Goal: Information Seeking & Learning: Find specific page/section

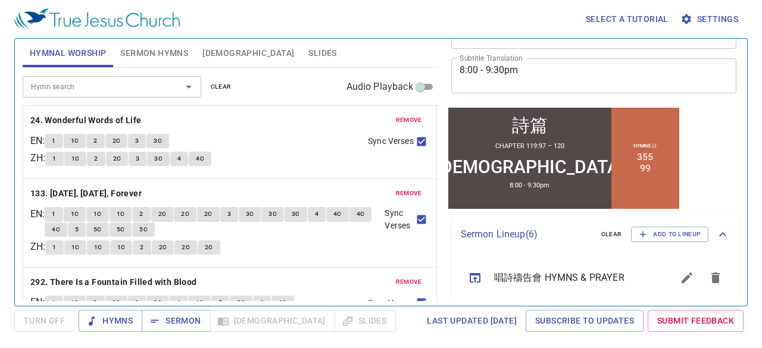
scroll to position [238, 0]
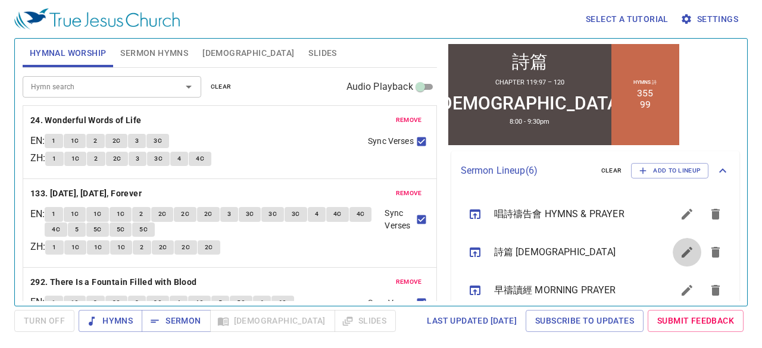
click at [689, 253] on button "sermon lineup list" at bounding box center [686, 252] width 29 height 29
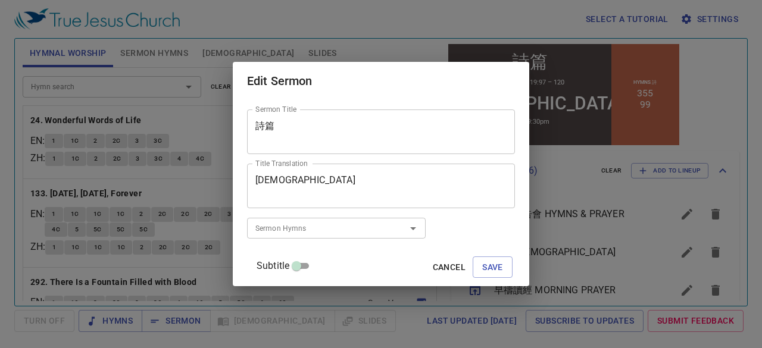
click at [318, 265] on input "Subtitle" at bounding box center [296, 268] width 43 height 14
checkbox input "true"
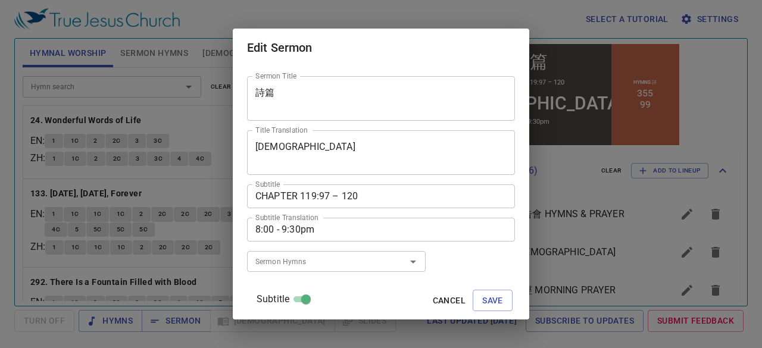
click at [343, 197] on textarea "CHAPTER 119:97 – 120" at bounding box center [380, 195] width 251 height 11
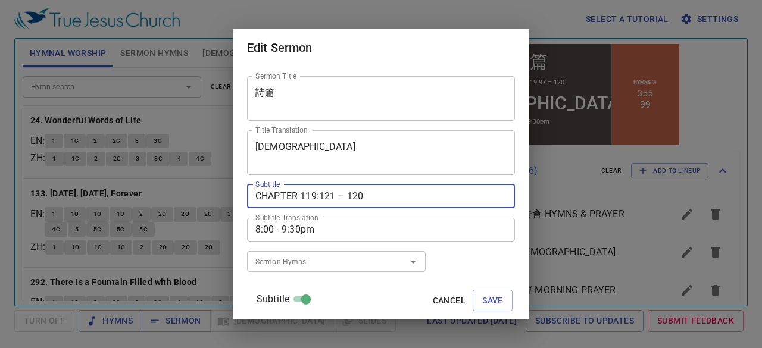
click at [374, 198] on textarea "CHAPTER 119:121 – 120" at bounding box center [380, 195] width 251 height 11
type textarea "CHAPTER 119:121 – 144"
click at [482, 296] on span "Save" at bounding box center [492, 300] width 21 height 15
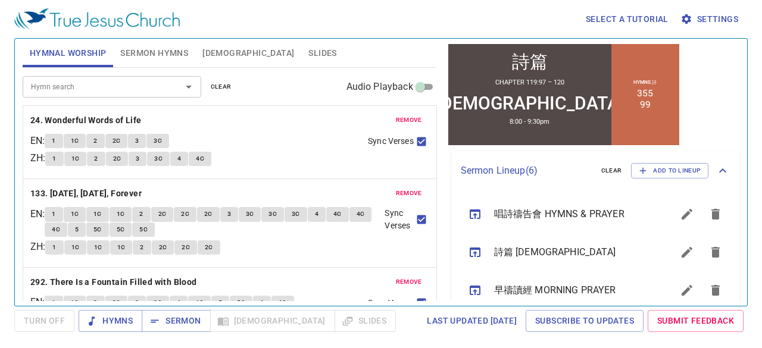
click at [478, 252] on icon "sermon lineup list" at bounding box center [475, 252] width 14 height 14
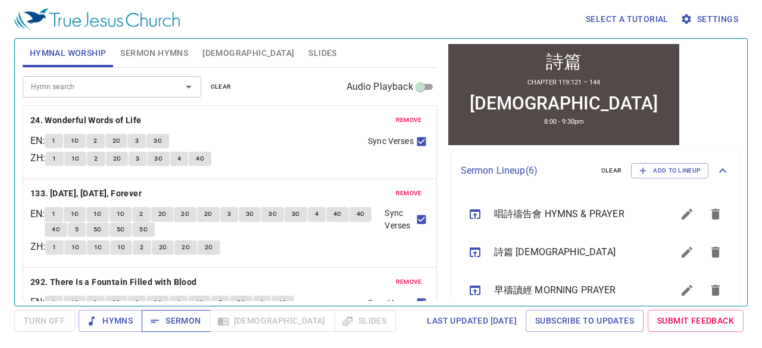
click at [189, 321] on span "Sermon" at bounding box center [175, 321] width 49 height 15
click at [413, 117] on button "remove" at bounding box center [408, 120] width 40 height 14
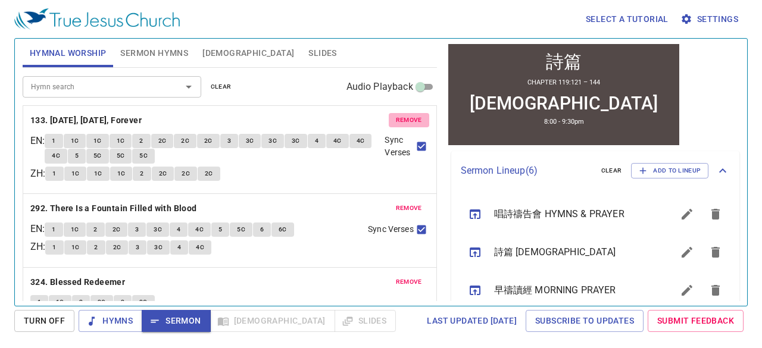
click at [413, 117] on button "remove" at bounding box center [408, 120] width 40 height 14
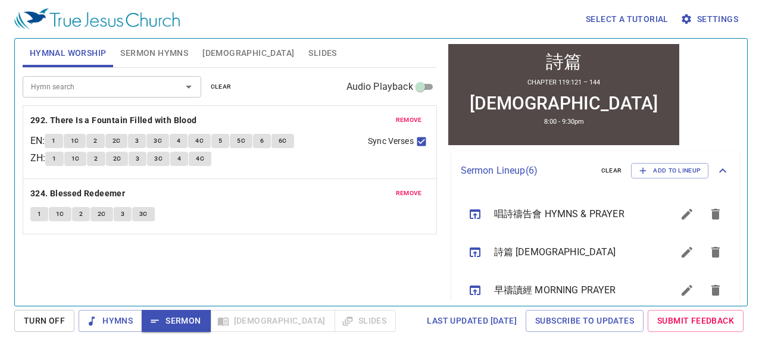
click at [413, 117] on span "remove" at bounding box center [409, 120] width 26 height 11
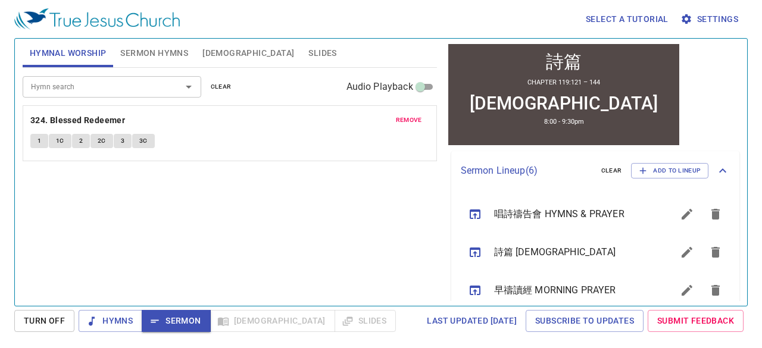
click at [413, 117] on span "remove" at bounding box center [409, 120] width 26 height 11
click at [162, 92] on div "Hymn search" at bounding box center [112, 86] width 178 height 21
click at [56, 346] on div "Select a tutorial Settings Hymnal Worship Sermon Hymns Bible Slides Hymn search…" at bounding box center [381, 174] width 762 height 348
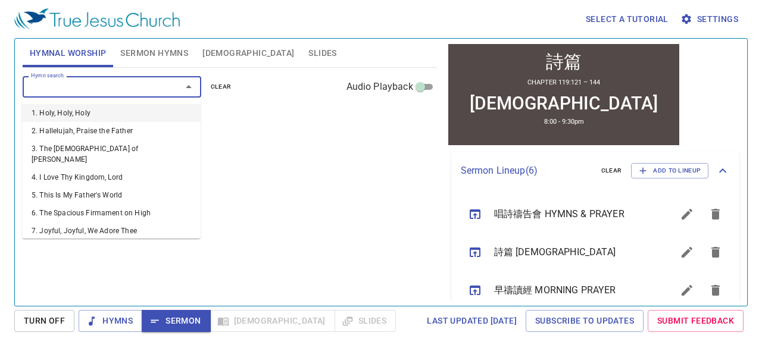
click at [113, 84] on input "Hymn search" at bounding box center [94, 87] width 136 height 14
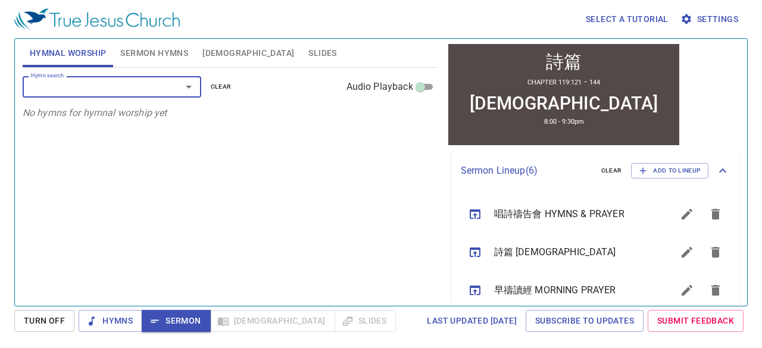
click at [127, 91] on input "Hymn search" at bounding box center [94, 87] width 136 height 14
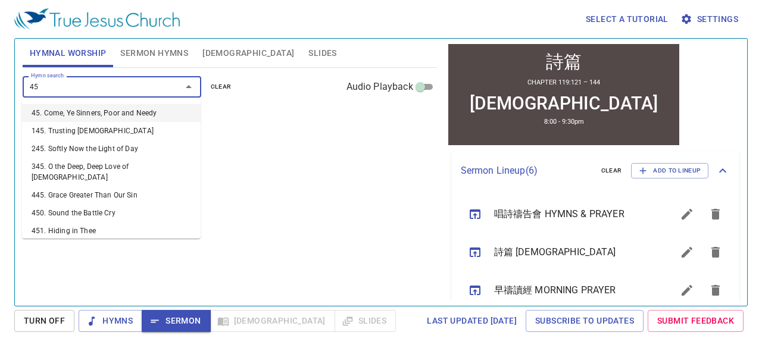
type input "450"
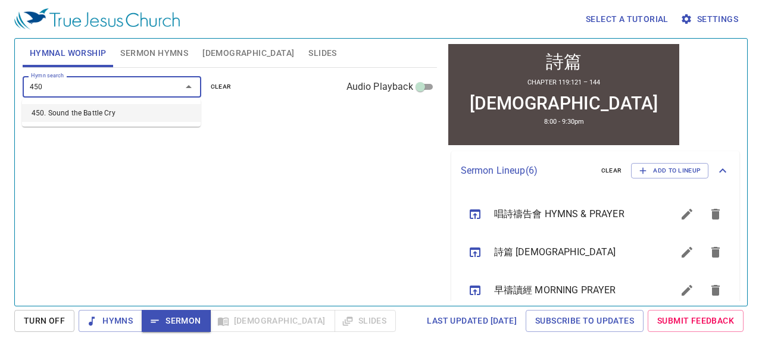
click at [120, 117] on li "450. Sound the Battle Cry" at bounding box center [111, 113] width 178 height 18
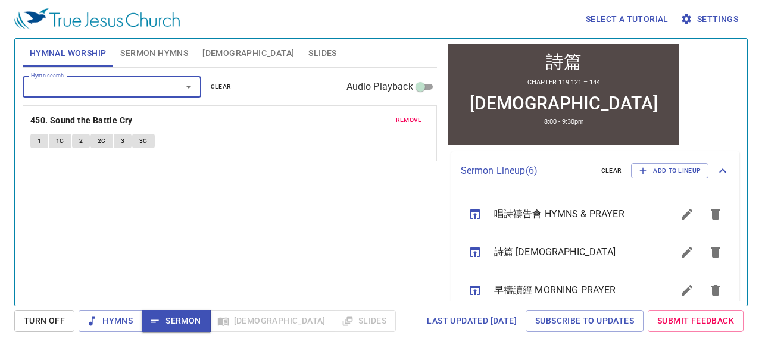
click at [130, 87] on input "Hymn search" at bounding box center [94, 87] width 136 height 14
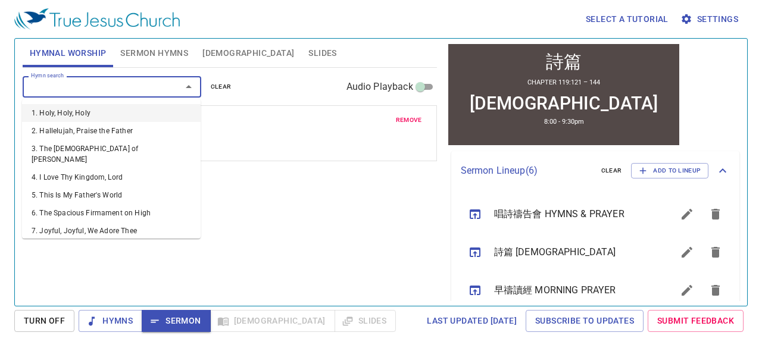
type input "3"
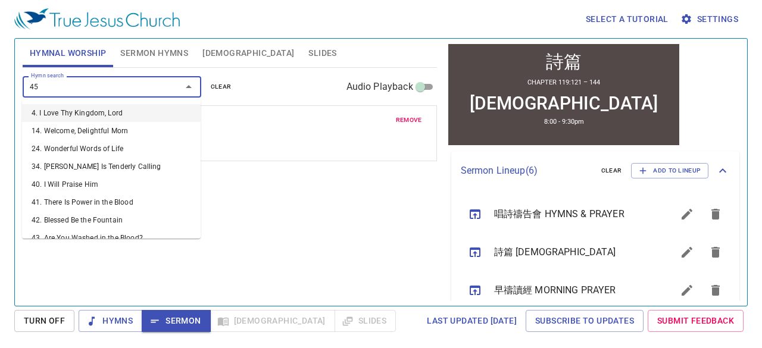
type input "452"
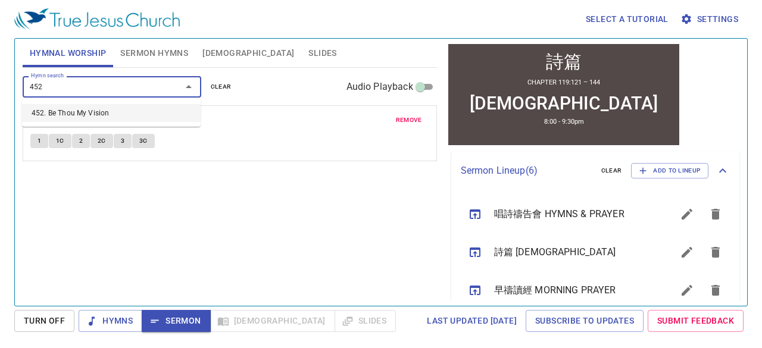
click at [118, 109] on li "452. Be Thou My Vision" at bounding box center [111, 113] width 178 height 18
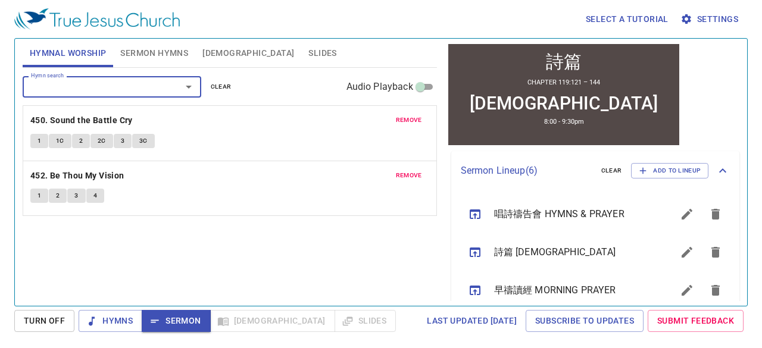
click at [132, 89] on input "Hymn search" at bounding box center [94, 87] width 136 height 14
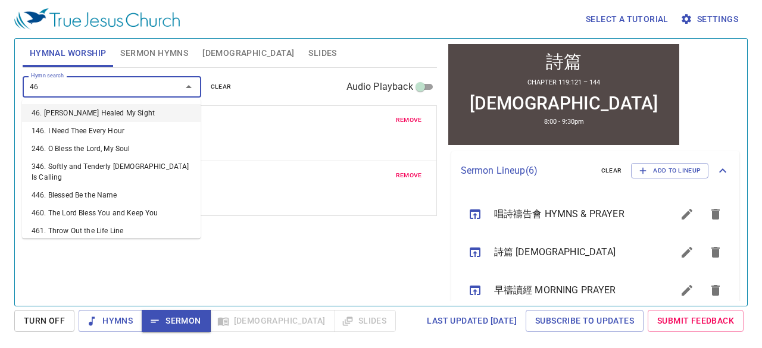
type input "465"
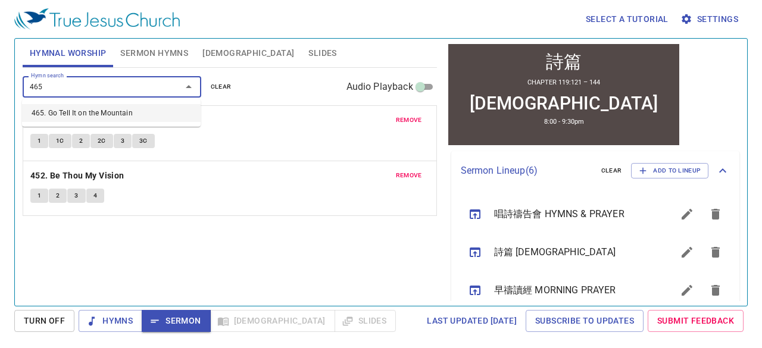
click at [123, 105] on li "465. Go Tell It on the Mountain" at bounding box center [111, 113] width 178 height 18
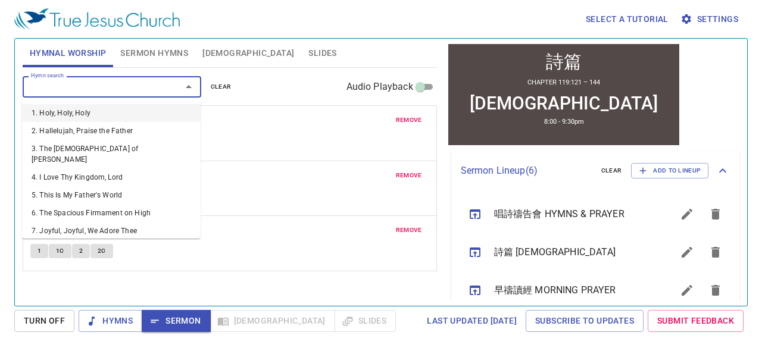
click at [127, 86] on input "Hymn search" at bounding box center [94, 87] width 136 height 14
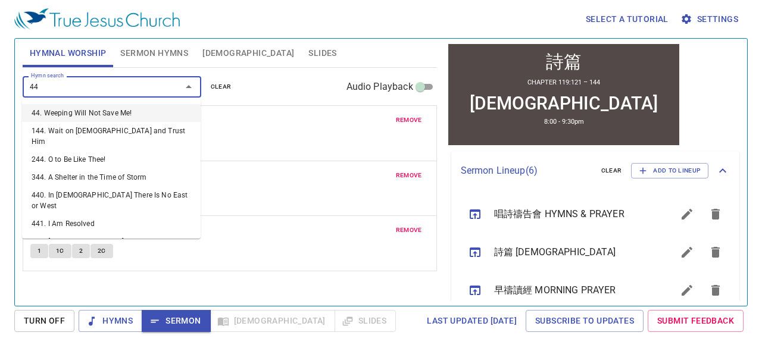
type input "441"
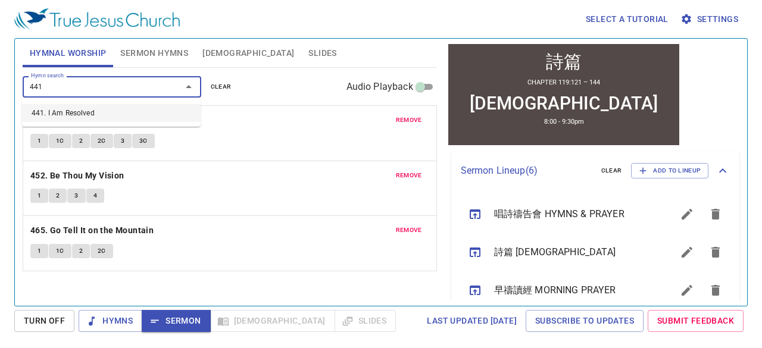
click at [111, 114] on li "441. I Am Resolved" at bounding box center [111, 113] width 178 height 18
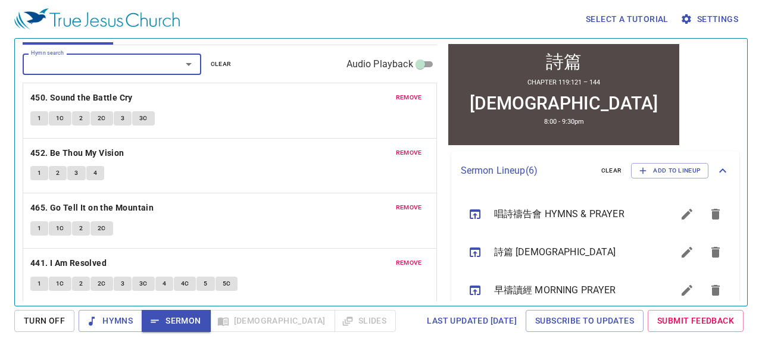
scroll to position [0, 0]
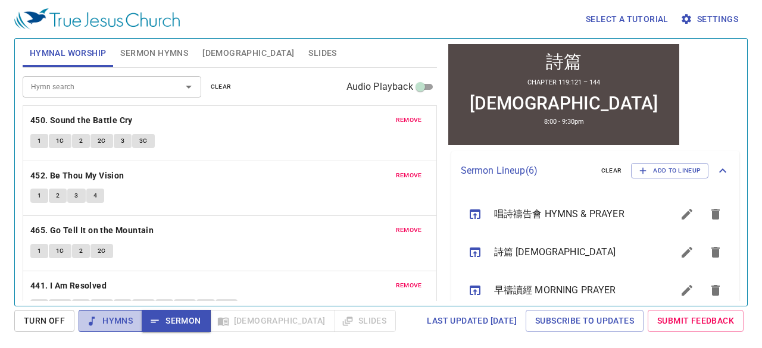
click at [121, 325] on span "Hymns" at bounding box center [110, 321] width 45 height 15
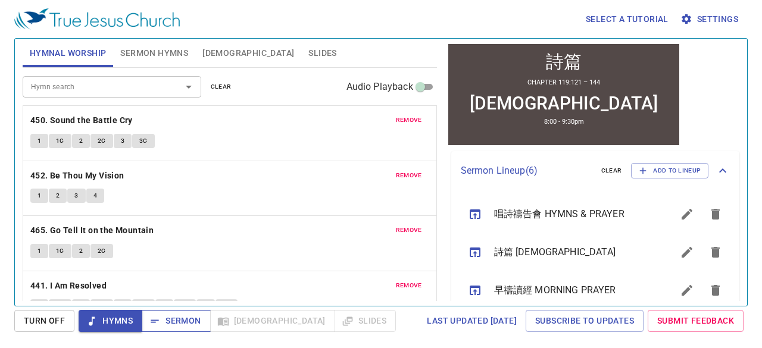
click at [153, 321] on icon "button" at bounding box center [155, 321] width 12 height 12
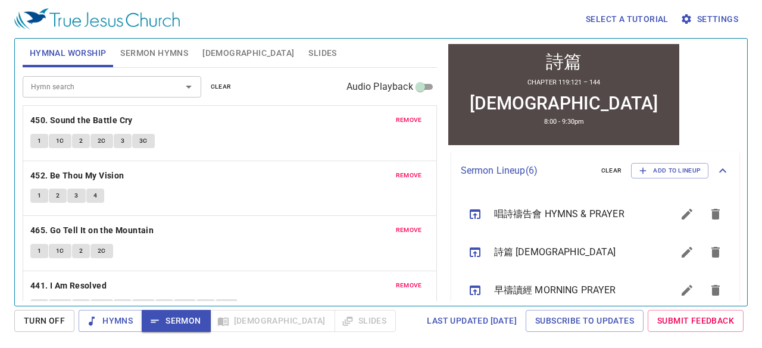
click at [207, 51] on span "[DEMOGRAPHIC_DATA]" at bounding box center [248, 53] width 92 height 15
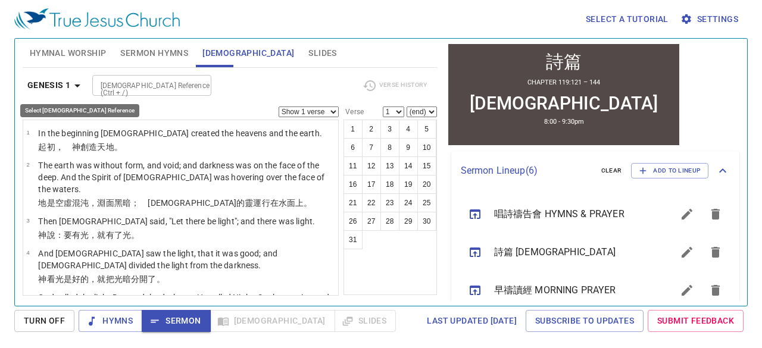
click at [45, 90] on b "Genesis 1" at bounding box center [48, 85] width 43 height 15
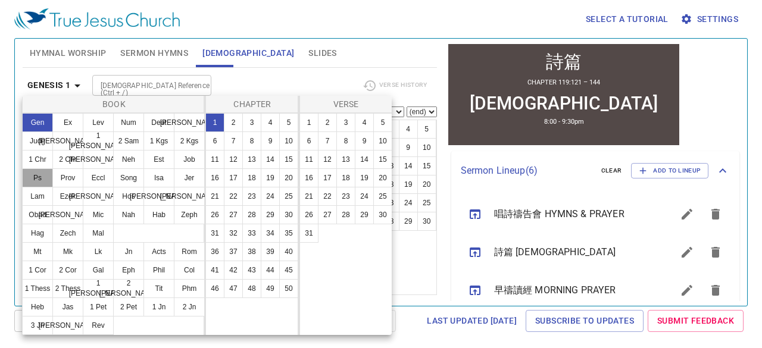
click at [42, 173] on button "Ps" at bounding box center [37, 177] width 31 height 19
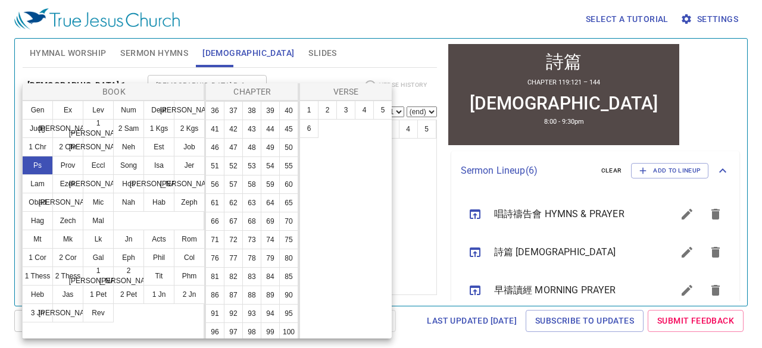
scroll to position [357, 0]
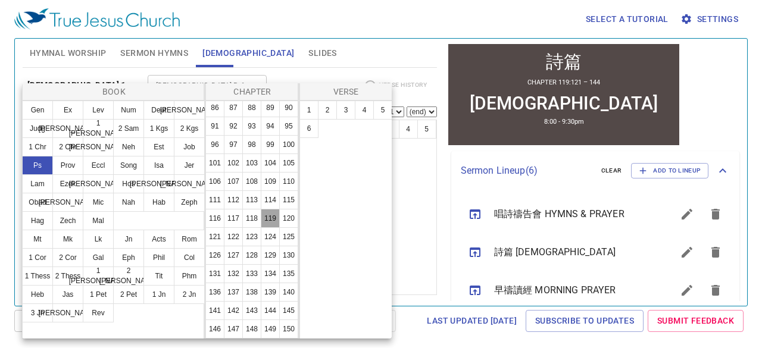
click at [261, 228] on button "119" at bounding box center [270, 218] width 19 height 19
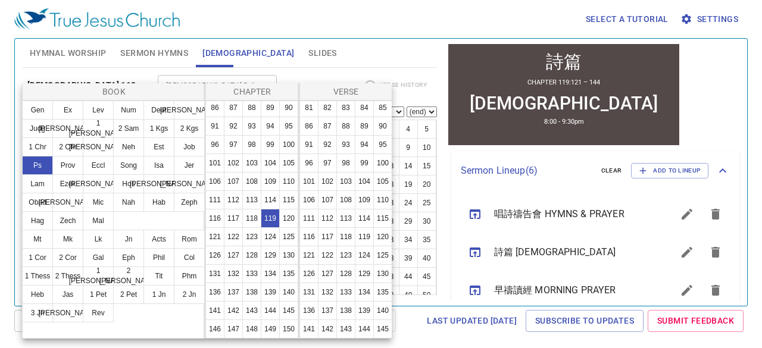
scroll to position [535, 0]
click at [309, 127] on button "121" at bounding box center [308, 126] width 19 height 19
select select "121"
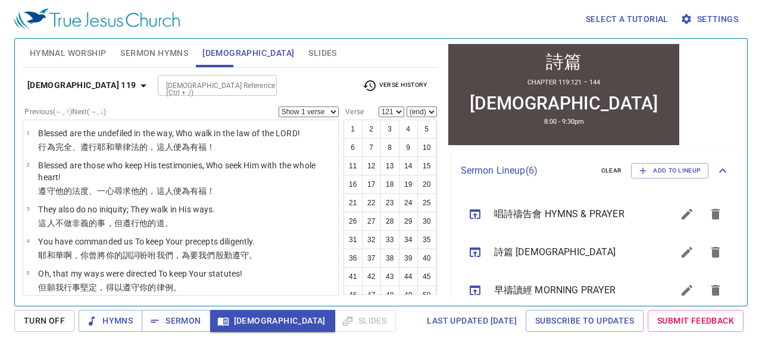
scroll to position [4360, 0]
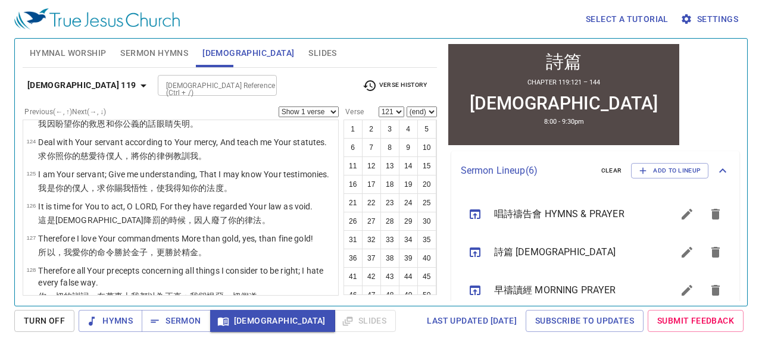
click at [536, 273] on div "早禱讀經 MORNING PRAYER" at bounding box center [562, 290] width 222 height 38
click at [106, 324] on span "Hymns" at bounding box center [110, 321] width 45 height 15
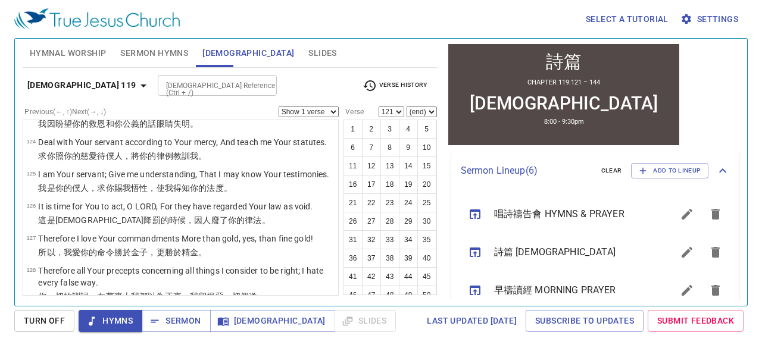
click at [89, 55] on span "Hymnal Worship" at bounding box center [68, 53] width 77 height 15
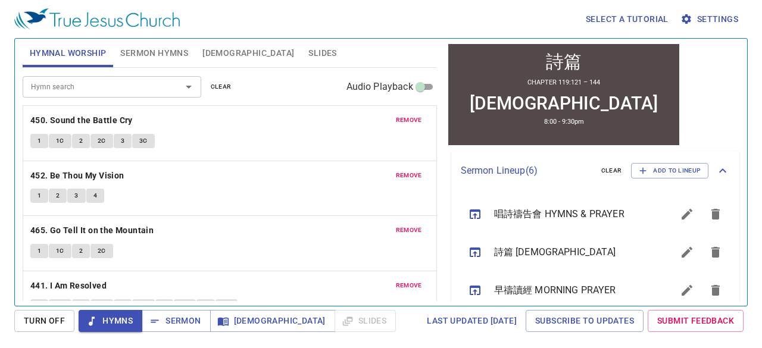
click at [42, 139] on button "1" at bounding box center [39, 141] width 18 height 14
click at [0, 155] on div "Select a tutorial Settings Hymnal Worship Sermon Hymns Bible Slides Hymn search…" at bounding box center [381, 174] width 762 height 348
click at [57, 143] on span "1C" at bounding box center [60, 141] width 8 height 11
click at [76, 145] on button "2" at bounding box center [81, 141] width 18 height 14
click at [183, 189] on div "1 2 3 4" at bounding box center [229, 197] width 399 height 17
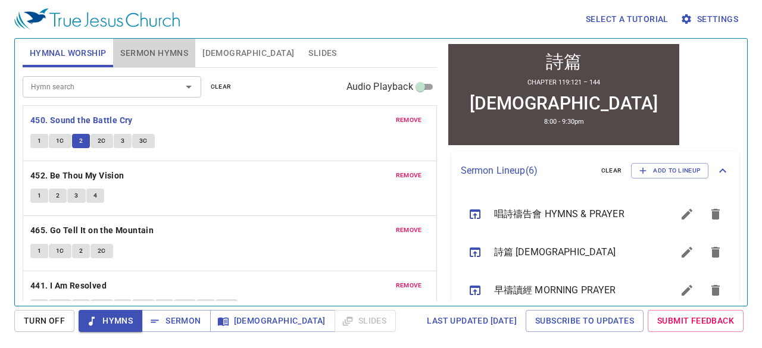
click at [119, 55] on button "Sermon Hymns" at bounding box center [154, 53] width 82 height 29
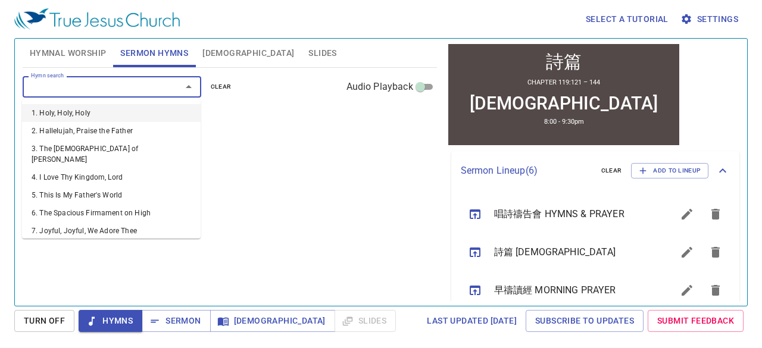
click at [106, 88] on input "Hymn search" at bounding box center [94, 87] width 136 height 14
type input "1"
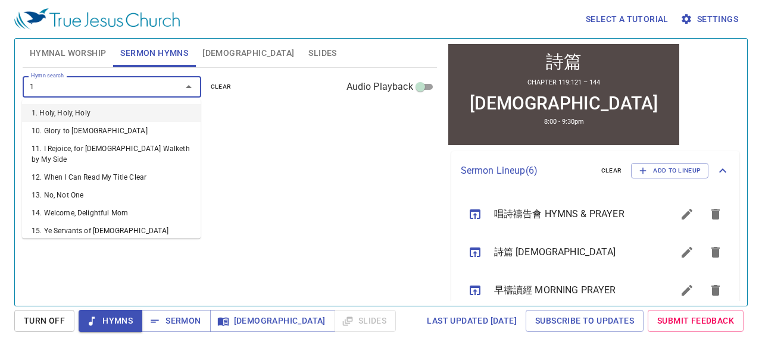
click at [92, 114] on li "1. Holy, Holy, Holy" at bounding box center [111, 113] width 178 height 18
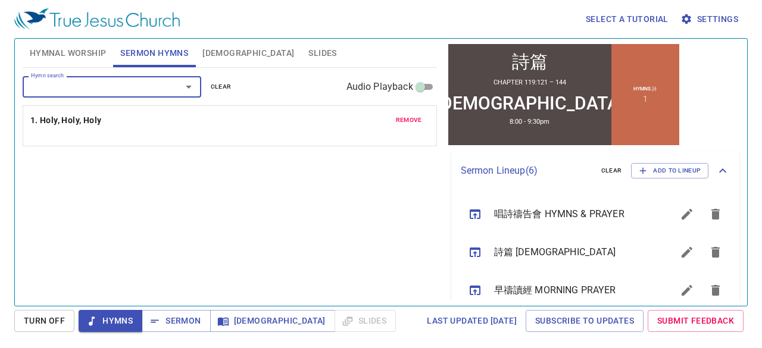
click at [92, 91] on input "Hymn search" at bounding box center [94, 87] width 136 height 14
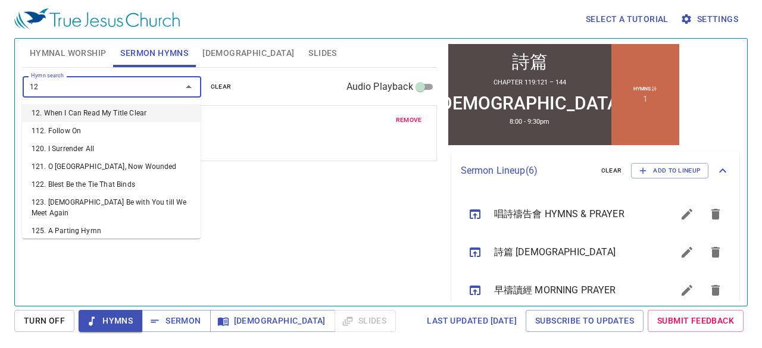
type input "129"
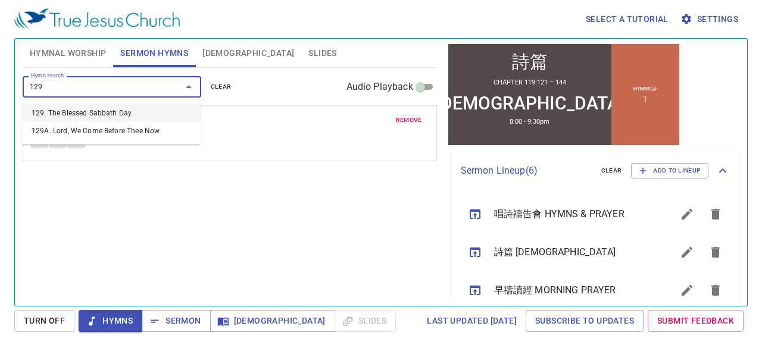
click at [80, 111] on li "129. The Blessed Sabbath Day" at bounding box center [111, 113] width 178 height 18
click at [80, 111] on div "remove 1. Holy, Holy, Holy 1 2 3" at bounding box center [229, 133] width 413 height 55
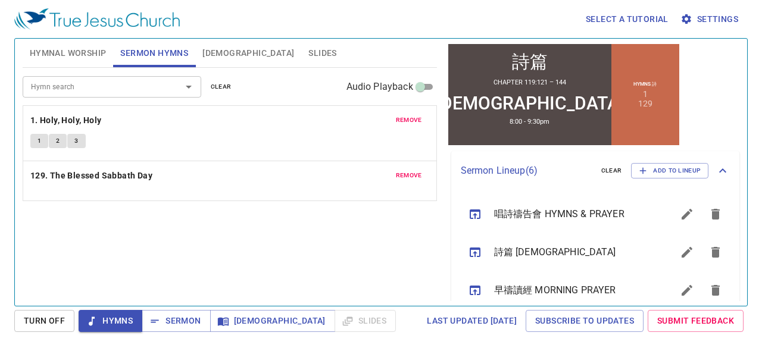
click at [67, 60] on button "Hymnal Worship" at bounding box center [68, 53] width 91 height 29
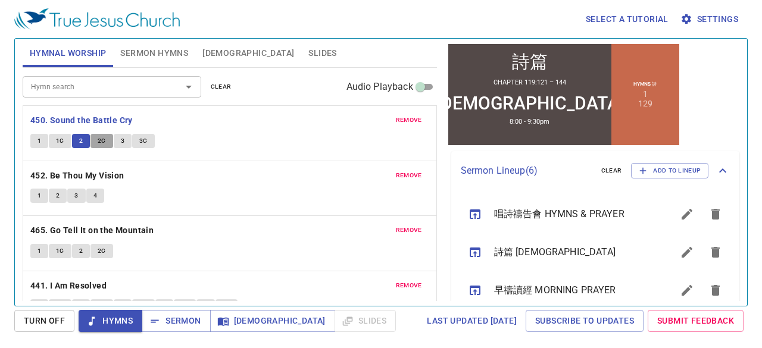
click at [93, 142] on button "2C" at bounding box center [101, 141] width 23 height 14
click at [125, 136] on button "3" at bounding box center [123, 141] width 18 height 14
click at [139, 137] on span "3C" at bounding box center [143, 141] width 8 height 11
click at [42, 195] on button "1" at bounding box center [39, 196] width 18 height 14
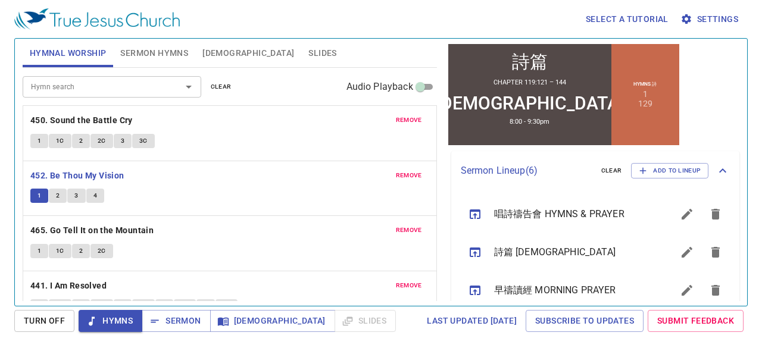
click at [0, 201] on div "Select a tutorial Settings Hymnal Worship Sermon Hymns Bible Slides Hymn search…" at bounding box center [381, 174] width 762 height 348
click at [54, 196] on button "2" at bounding box center [58, 196] width 18 height 14
click at [72, 190] on button "3" at bounding box center [76, 196] width 18 height 14
click at [99, 195] on button "4" at bounding box center [95, 196] width 18 height 14
click at [39, 247] on span "1" at bounding box center [39, 251] width 4 height 11
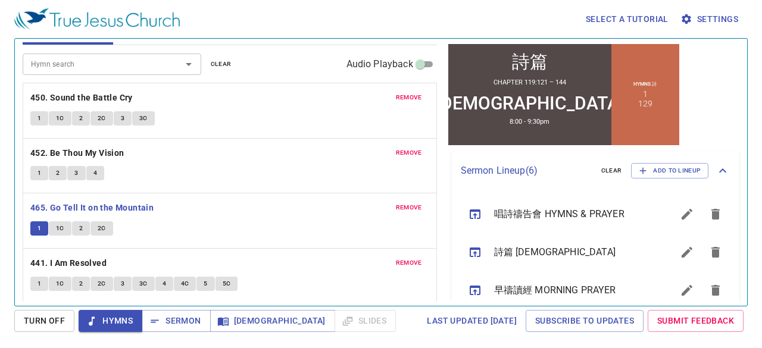
scroll to position [23, 0]
click at [0, 215] on div "Select a tutorial Settings Hymnal Worship Sermon Hymns Bible Slides Hymn search…" at bounding box center [381, 174] width 762 height 348
click at [62, 228] on span "1C" at bounding box center [60, 228] width 8 height 11
click at [82, 224] on button "2" at bounding box center [81, 228] width 18 height 14
drag, startPoint x: 99, startPoint y: 224, endPoint x: 75, endPoint y: 231, distance: 25.6
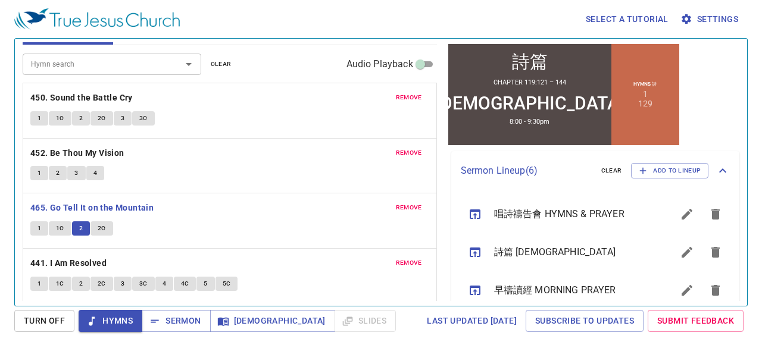
click at [75, 231] on div "1 1C 2 2C" at bounding box center [229, 229] width 399 height 17
click at [83, 228] on button "2" at bounding box center [81, 228] width 18 height 14
click at [98, 229] on span "2C" at bounding box center [102, 228] width 8 height 11
click at [77, 228] on button "2" at bounding box center [81, 228] width 18 height 14
click at [42, 278] on button "1" at bounding box center [39, 284] width 18 height 14
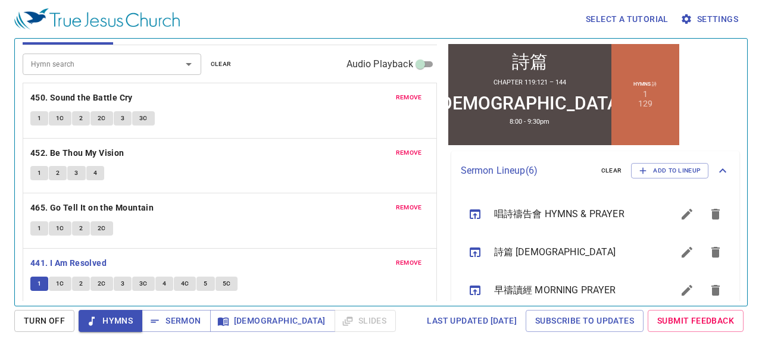
click at [0, 245] on div "Select a tutorial Settings Hymnal Worship Sermon Hymns Bible Slides Hymn search…" at bounding box center [381, 174] width 762 height 348
click at [69, 280] on button "1C" at bounding box center [60, 284] width 23 height 14
click at [76, 281] on button "2" at bounding box center [81, 284] width 18 height 14
click at [101, 282] on span "2C" at bounding box center [102, 283] width 8 height 11
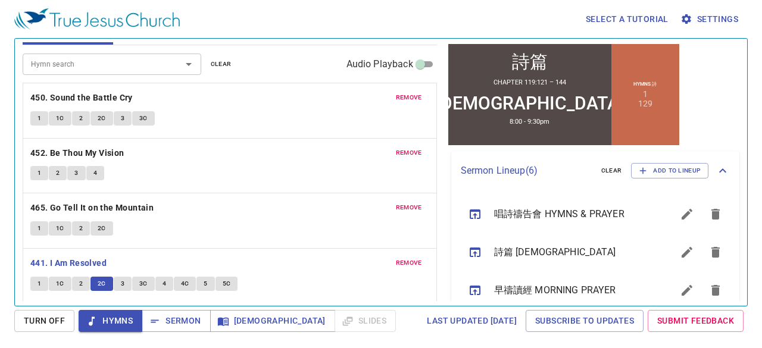
click at [124, 279] on button "3" at bounding box center [123, 284] width 18 height 14
click at [148, 280] on button "3C" at bounding box center [143, 284] width 23 height 14
click at [123, 280] on span "3" at bounding box center [123, 283] width 4 height 11
click at [141, 283] on span "3C" at bounding box center [143, 283] width 8 height 11
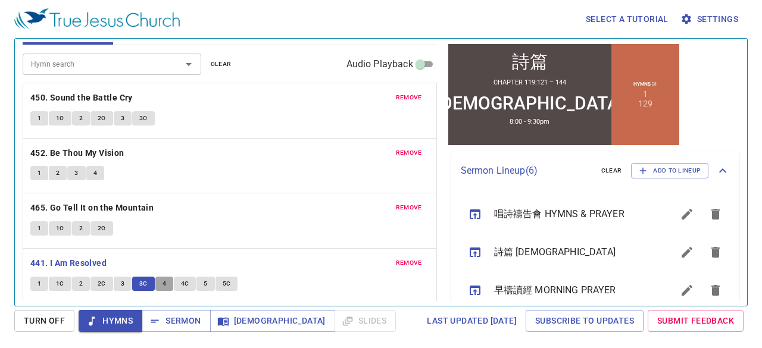
click at [164, 280] on span "4" at bounding box center [164, 283] width 4 height 11
click at [183, 279] on span "4C" at bounding box center [185, 283] width 8 height 11
click at [203, 280] on span "5" at bounding box center [205, 283] width 4 height 11
click at [224, 278] on span "5C" at bounding box center [227, 283] width 8 height 11
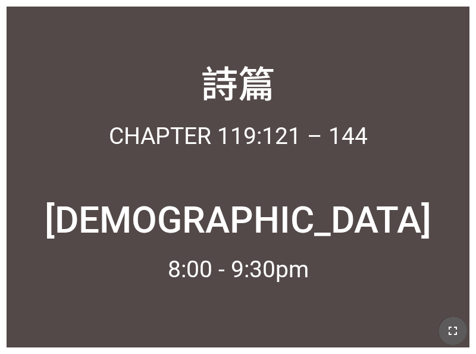
click at [457, 331] on icon "button" at bounding box center [453, 331] width 14 height 14
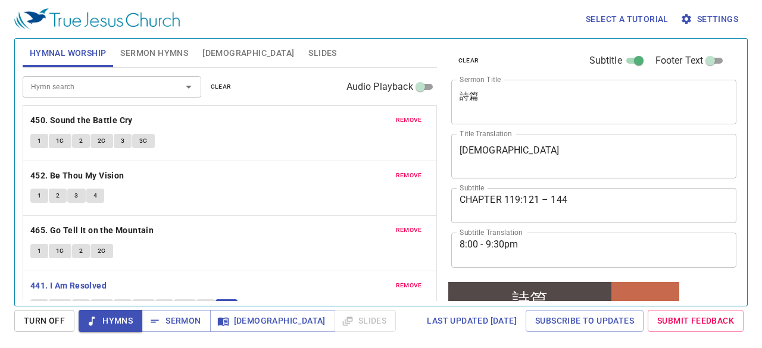
scroll to position [238, 0]
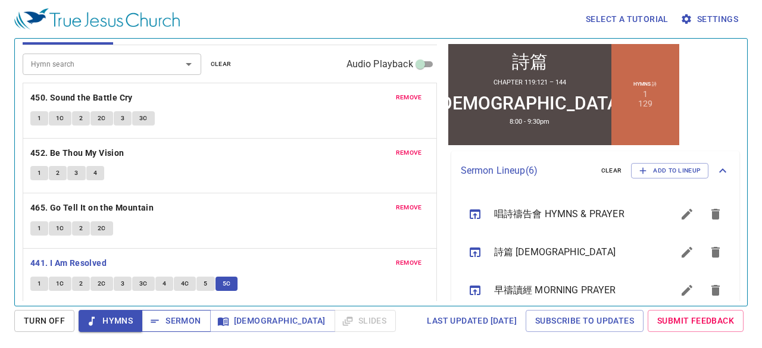
click at [178, 319] on span "Sermon" at bounding box center [175, 321] width 49 height 15
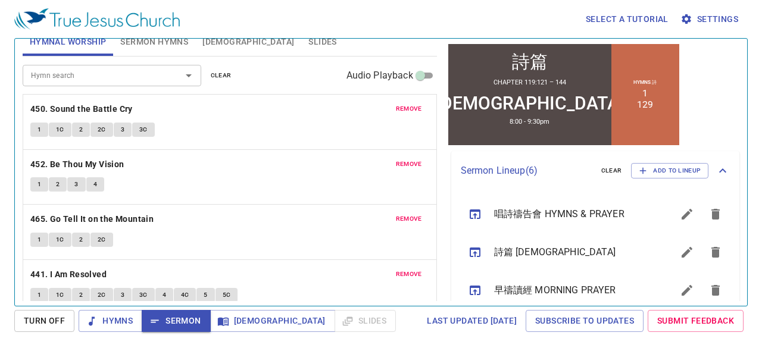
scroll to position [0, 0]
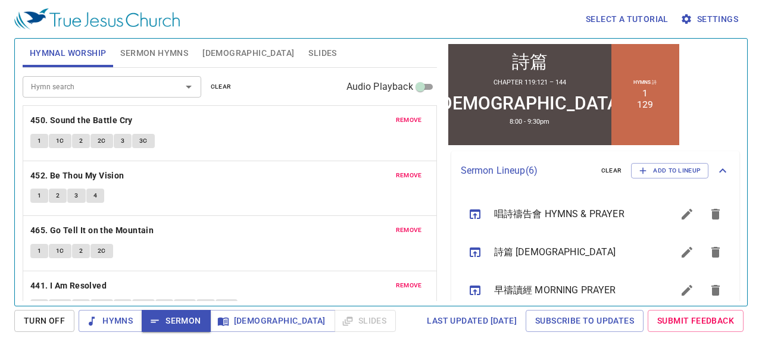
click at [0, 118] on div "Select a tutorial Settings Hymnal Worship Sermon Hymns Bible Slides Hymn search…" at bounding box center [381, 174] width 762 height 348
click at [133, 61] on button "Sermon Hymns" at bounding box center [154, 53] width 82 height 29
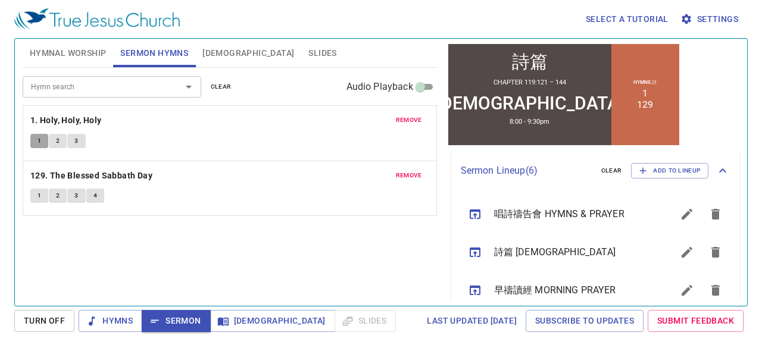
click at [41, 140] on button "1" at bounding box center [39, 141] width 18 height 14
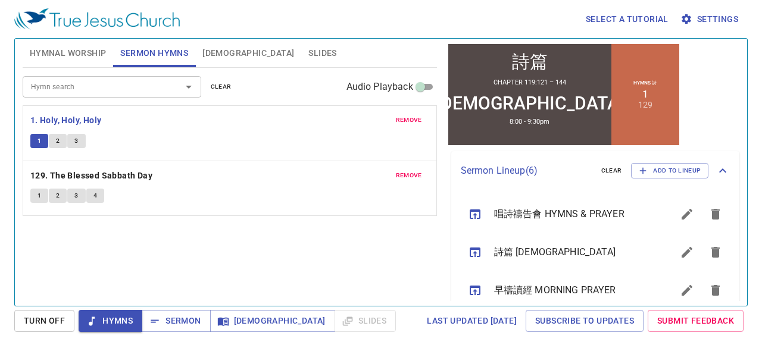
click at [0, 152] on div "Select a tutorial Settings Hymnal Worship Sermon Hymns Bible Slides Hymn search…" at bounding box center [381, 174] width 762 height 348
click at [60, 142] on button "2" at bounding box center [58, 141] width 18 height 14
click at [79, 139] on button "3" at bounding box center [76, 141] width 18 height 14
click at [162, 319] on span "Sermon" at bounding box center [175, 321] width 49 height 15
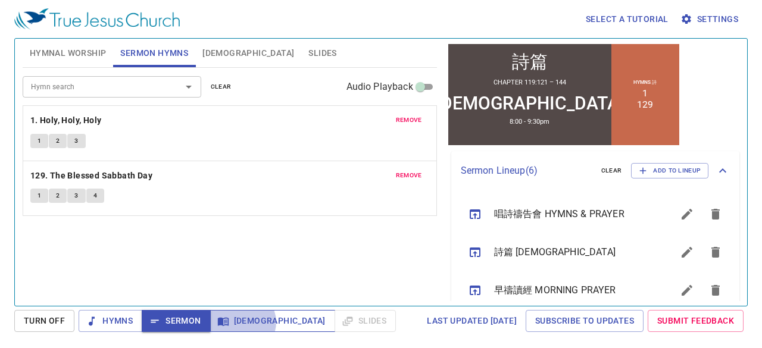
click at [240, 322] on span "[DEMOGRAPHIC_DATA]" at bounding box center [273, 321] width 106 height 15
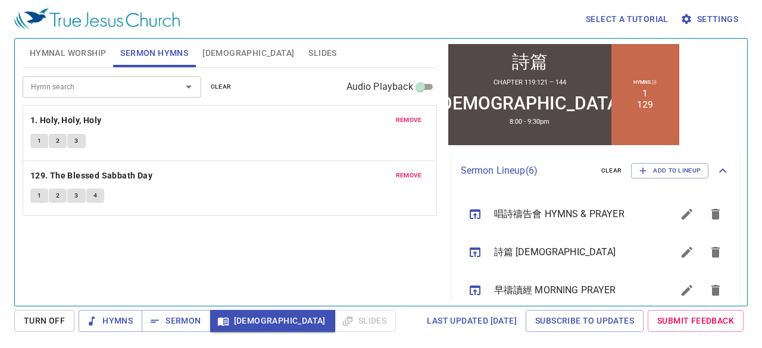
click at [215, 48] on span "[DEMOGRAPHIC_DATA]" at bounding box center [248, 53] width 92 height 15
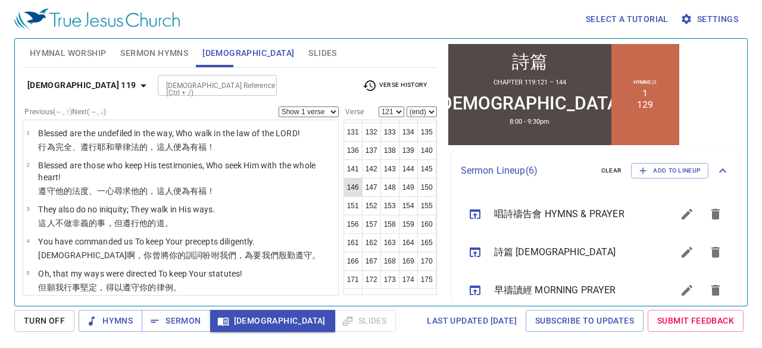
scroll to position [476, 0]
click at [374, 105] on button "122" at bounding box center [371, 95] width 19 height 19
click at [386, 105] on button "123" at bounding box center [389, 95] width 19 height 19
select select "123"
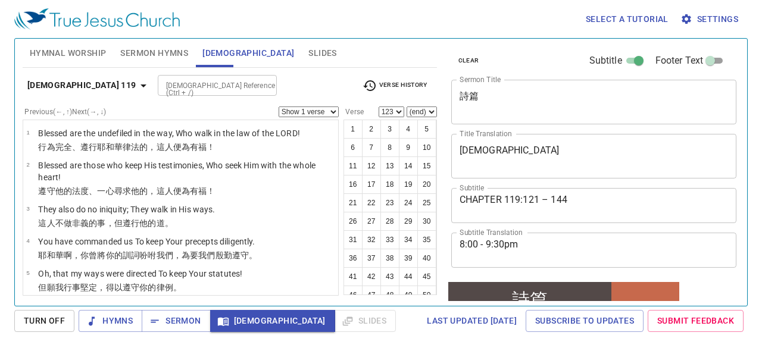
scroll to position [238, 0]
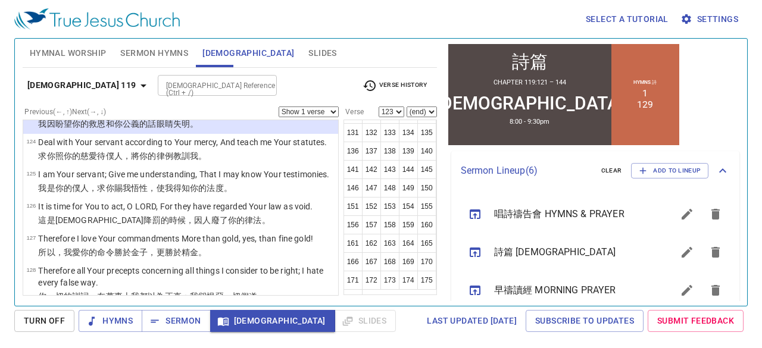
click at [413, 105] on button "124" at bounding box center [408, 95] width 19 height 19
select select "124"
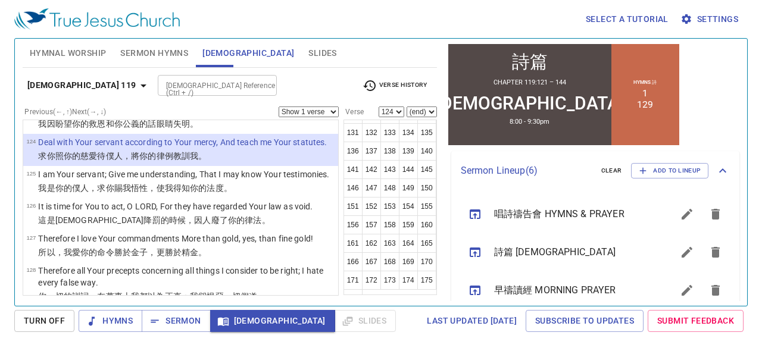
scroll to position [4462, 0]
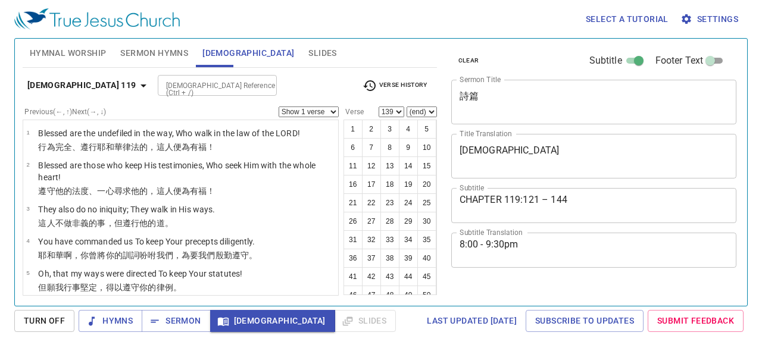
select select "139"
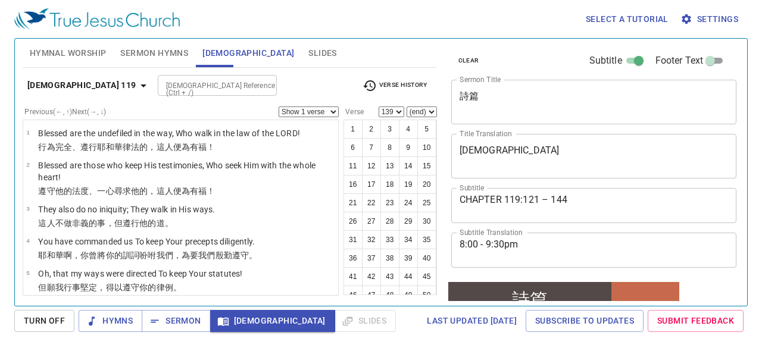
scroll to position [238, 0]
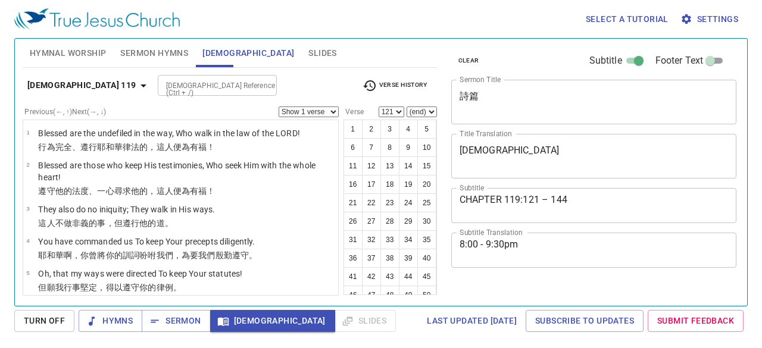
select select "121"
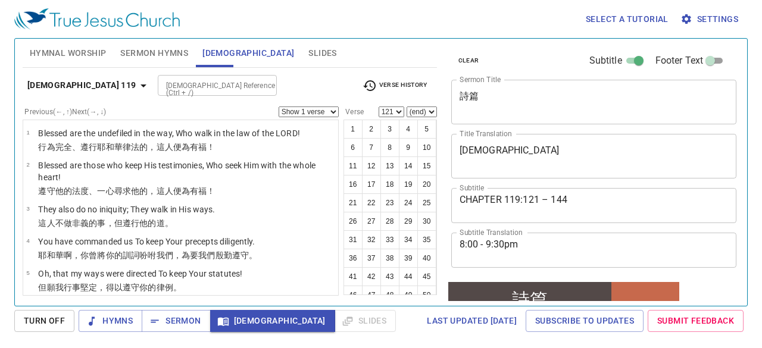
scroll to position [238, 0]
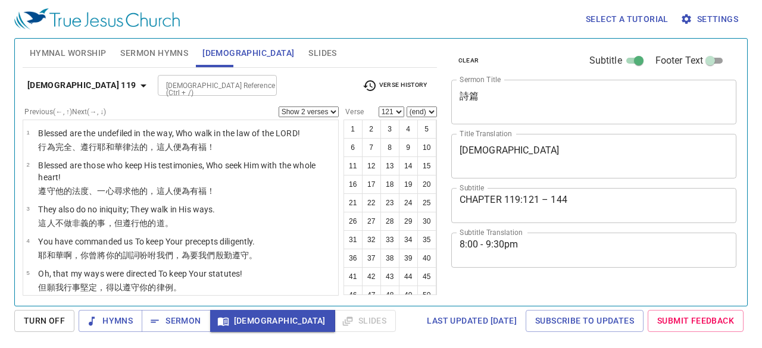
select select "2"
select select "121"
select select "123"
select select "126"
select select "131"
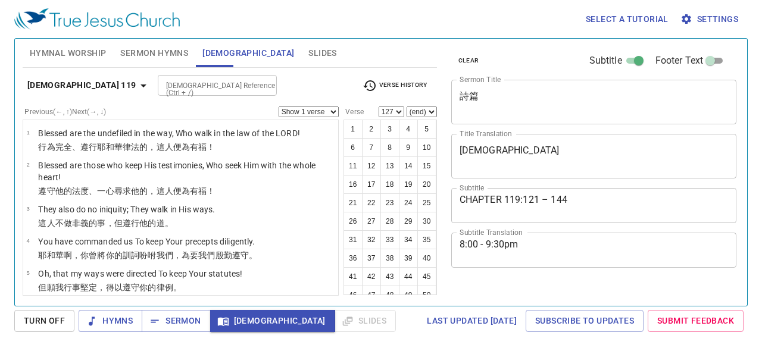
select select "127"
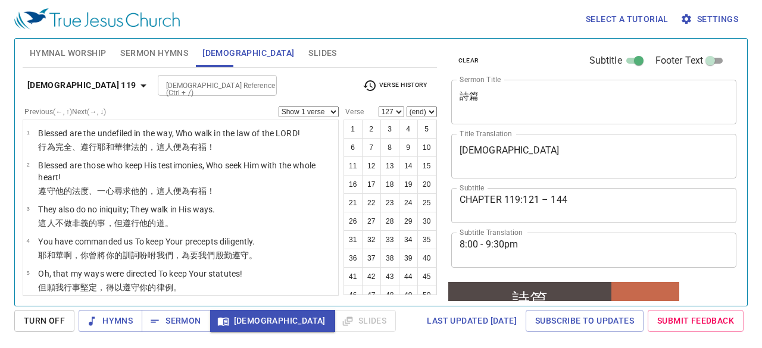
scroll to position [238, 0]
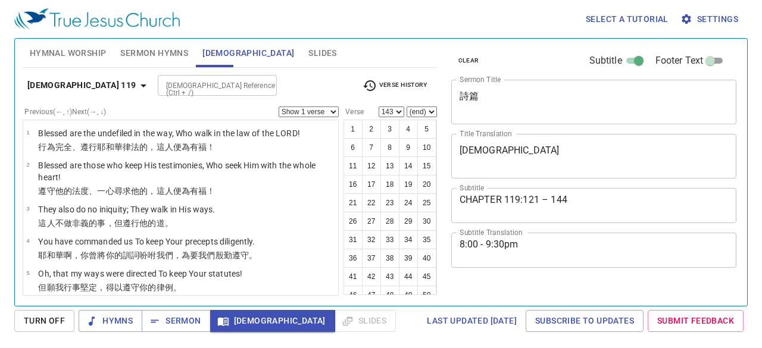
select select "143"
select select "144"
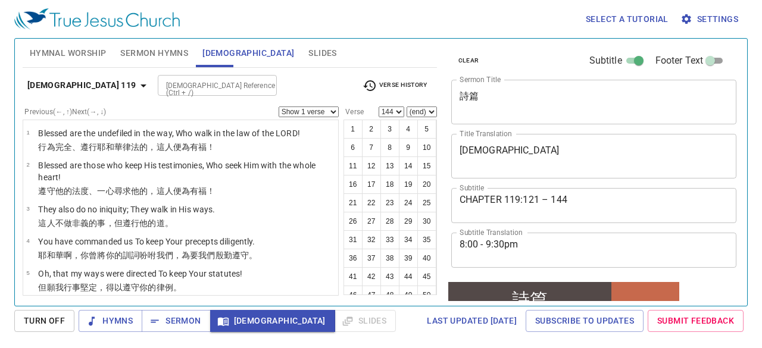
scroll to position [238, 0]
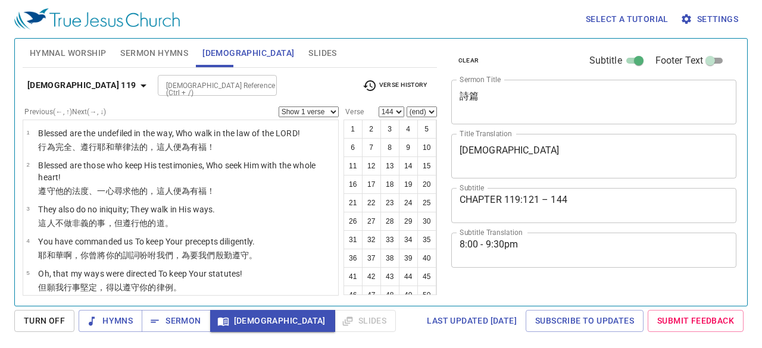
select select "144"
select select "137"
select select "139"
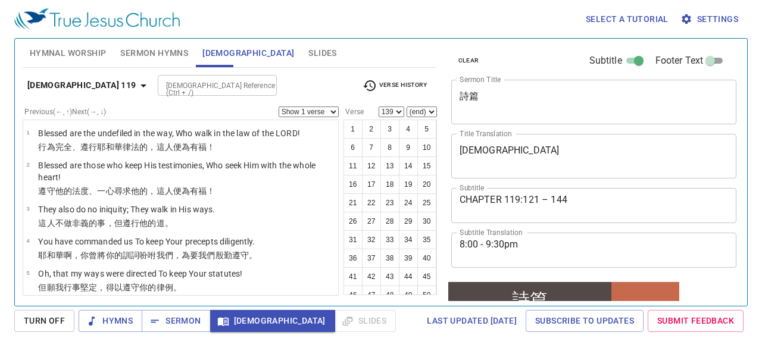
scroll to position [99, 0]
